Goal: Task Accomplishment & Management: Use online tool/utility

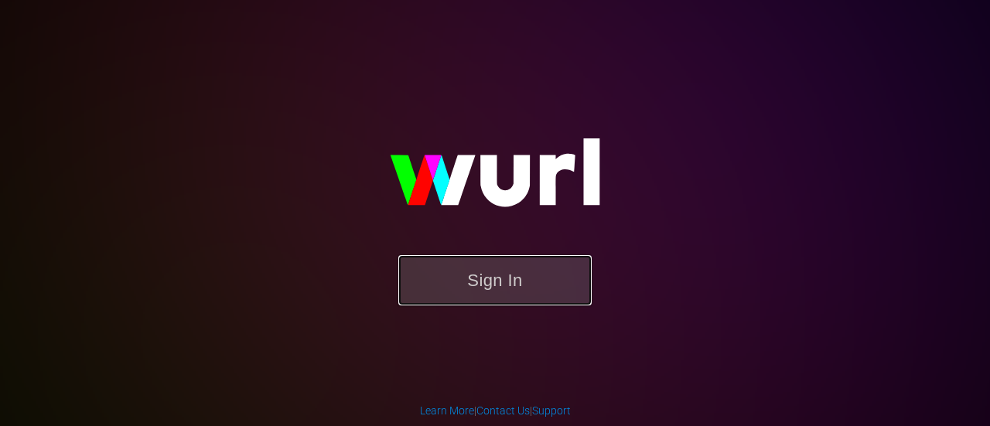
click at [502, 294] on button "Sign In" at bounding box center [494, 280] width 193 height 50
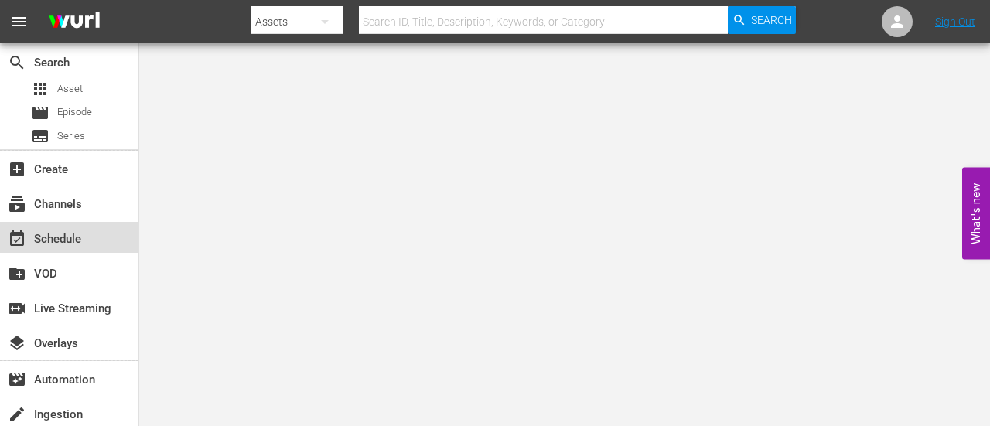
click at [85, 244] on div "event_available Schedule" at bounding box center [69, 237] width 138 height 31
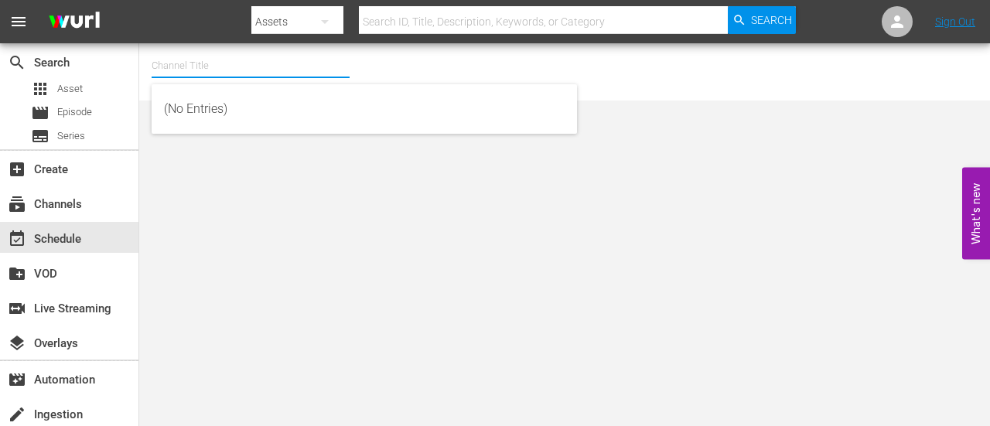
click at [199, 72] on input "text" at bounding box center [251, 65] width 198 height 37
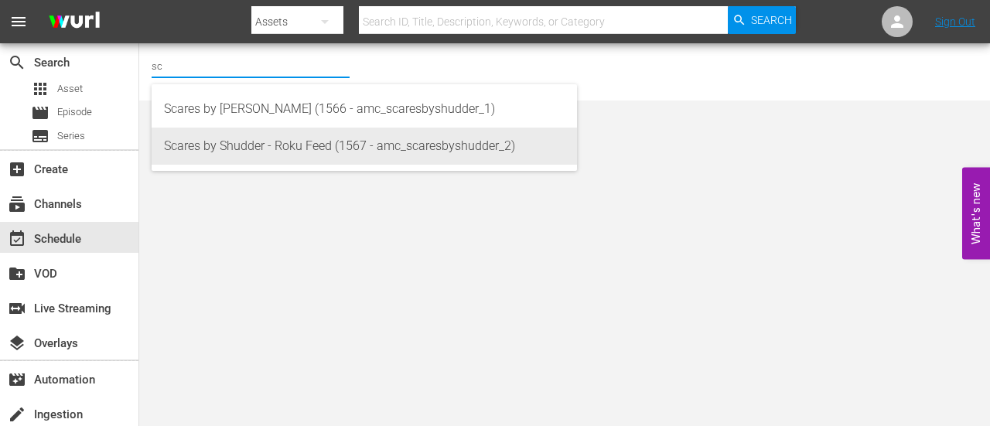
click at [214, 152] on div "Scares by Shudder - Roku Feed (1567 - amc_scaresbyshudder_2)" at bounding box center [364, 146] width 401 height 37
type input "Scares by Shudder - Roku Feed (1567 - amc_scaresbyshudder_2)"
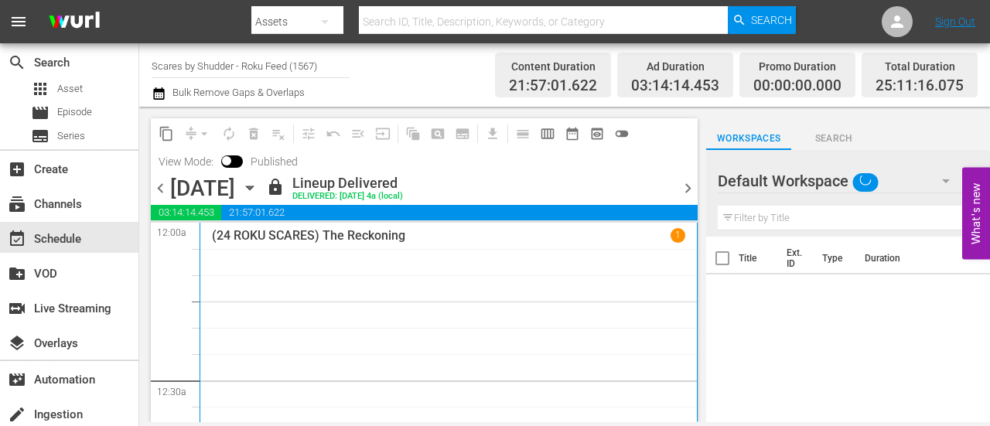
click at [418, 160] on div "content_copy compress arrow_drop_down autorenew_outlined delete_forever_outline…" at bounding box center [424, 146] width 547 height 56
click at [262, 197] on div "Wednesday, August 27th August 27th" at bounding box center [216, 189] width 92 height 26
click at [253, 189] on icon "button" at bounding box center [249, 188] width 7 height 4
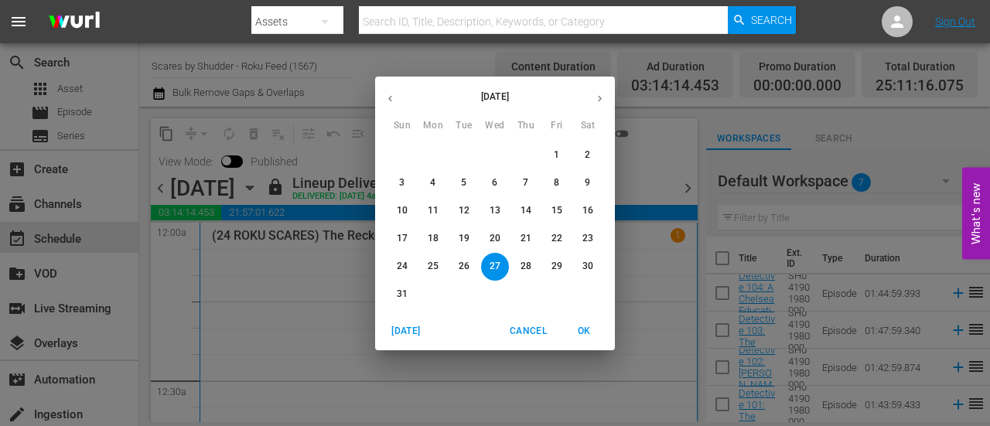
click at [414, 64] on div "August 2025 Sun Mon Tue Wed Thu Fri Sat 27 28 29 30 31 1 2 3 4 5 6 7 8 9 10 11 …" at bounding box center [495, 213] width 990 height 426
